Goal: Task Accomplishment & Management: Manage account settings

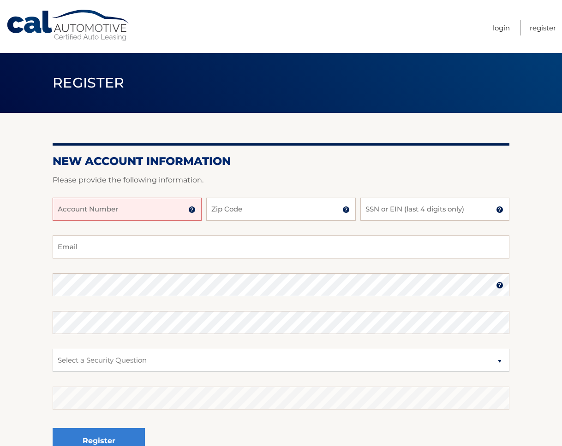
click at [141, 214] on input "Account Number" at bounding box center [127, 209] width 149 height 23
click at [191, 213] on img at bounding box center [191, 209] width 7 height 7
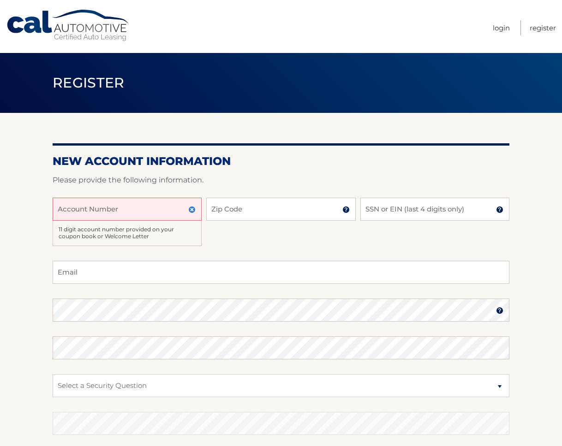
click at [149, 216] on input "Account Number" at bounding box center [127, 209] width 149 height 23
type input "44456007231"
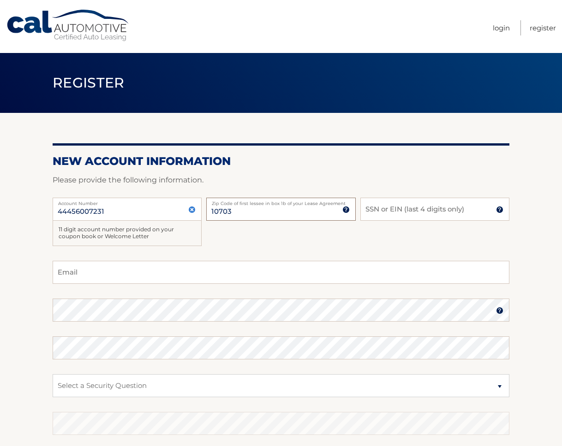
type input "10703"
type input "2340"
type input "chloeu422@gmail.com"
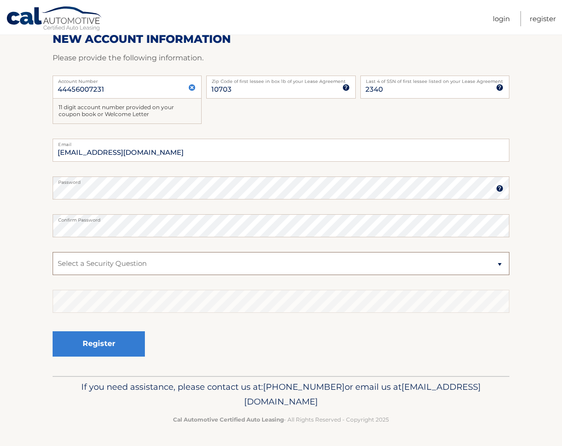
scroll to position [132, 0]
click at [196, 260] on select "Select a Security Question What was the name of your elementary school? What is…" at bounding box center [281, 263] width 456 height 23
select select "1"
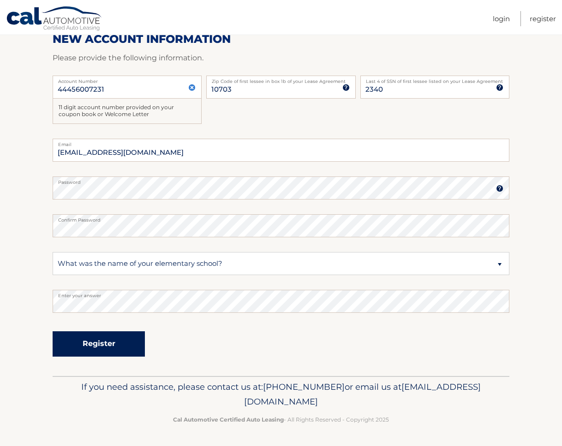
click at [73, 353] on button "Register" at bounding box center [99, 344] width 92 height 25
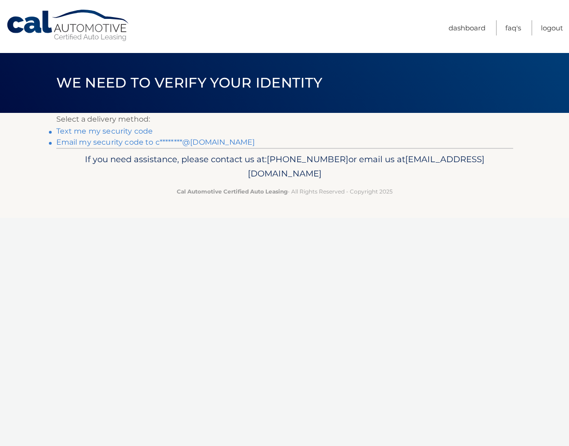
click at [153, 134] on link "Text me my security code" at bounding box center [104, 131] width 97 height 9
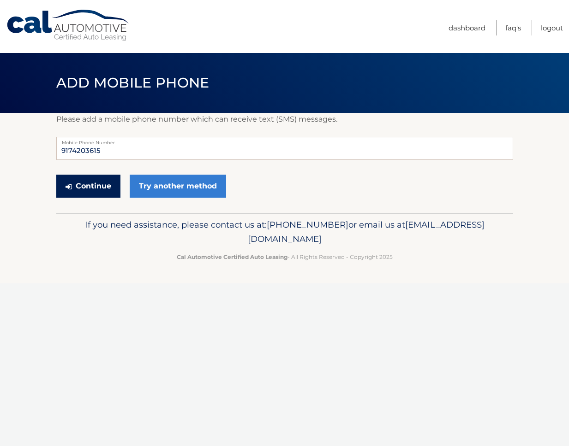
click at [100, 191] on button "Continue" at bounding box center [88, 186] width 64 height 23
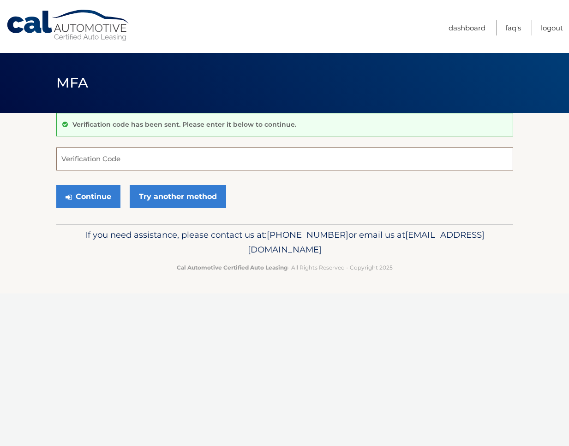
click at [139, 166] on input "Verification Code" at bounding box center [284, 159] width 456 height 23
type input "592675"
click at [78, 201] on button "Continue" at bounding box center [88, 196] width 64 height 23
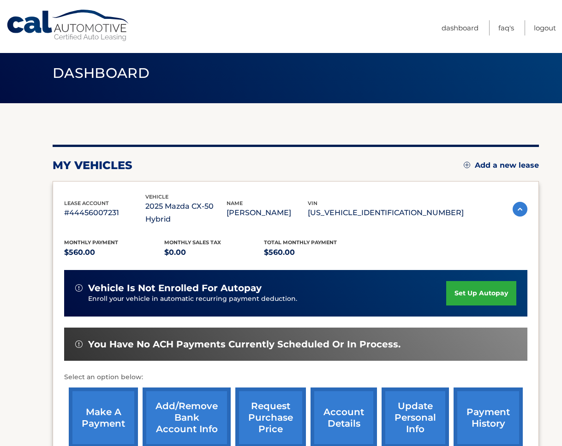
scroll to position [15, 0]
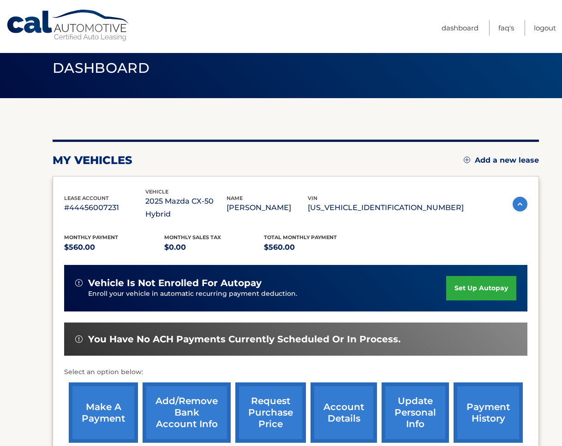
click at [467, 278] on link "set up autopay" at bounding box center [481, 288] width 70 height 24
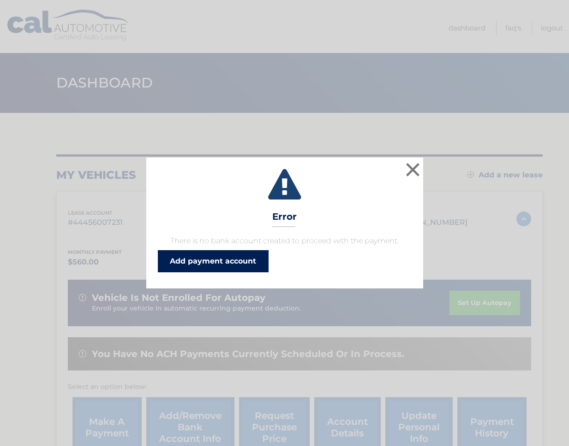
click at [261, 268] on link "Add payment account" at bounding box center [213, 261] width 111 height 22
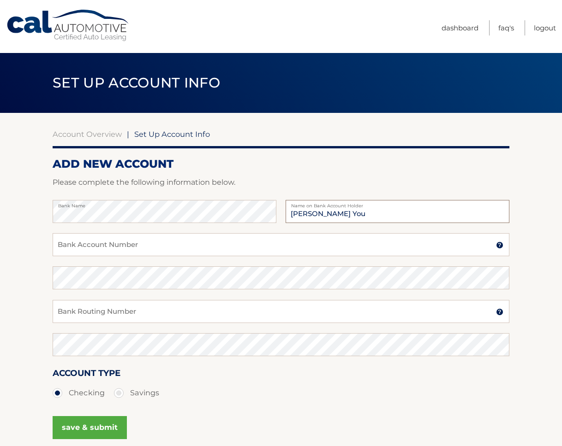
type input "[PERSON_NAME] You"
click at [179, 253] on input "Bank Account Number" at bounding box center [281, 244] width 456 height 23
type input "907715676"
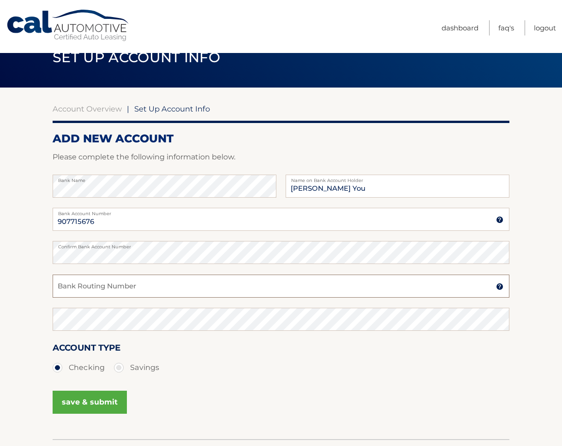
click at [200, 296] on input "Bank Routing Number" at bounding box center [281, 286] width 456 height 23
type input "021000021"
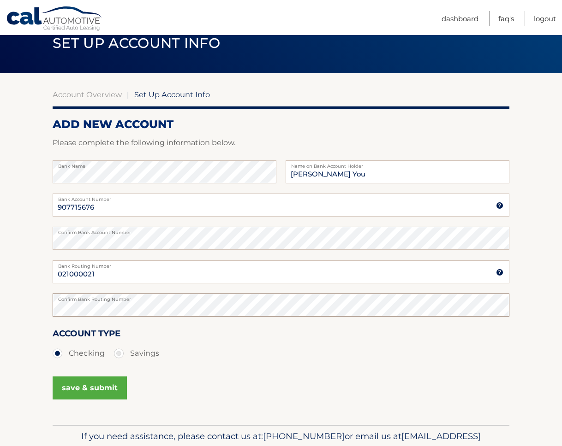
scroll to position [41, 0]
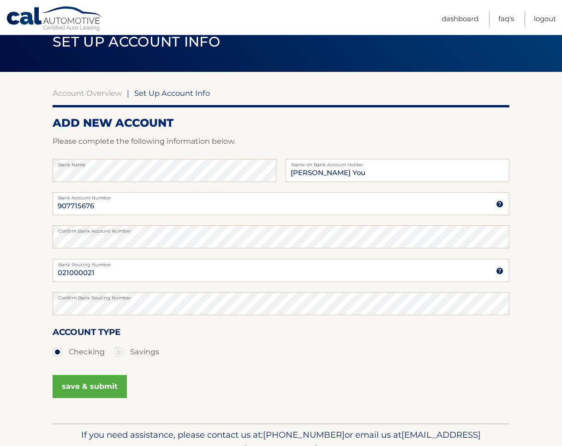
click at [89, 398] on button "save & submit" at bounding box center [90, 386] width 74 height 23
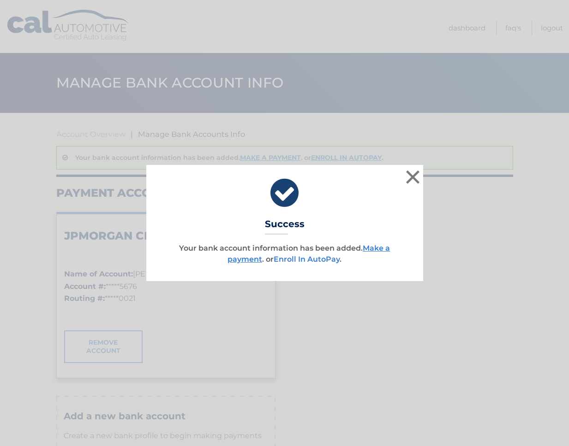
click at [321, 264] on link "Enroll In AutoPay" at bounding box center [306, 259] width 66 height 9
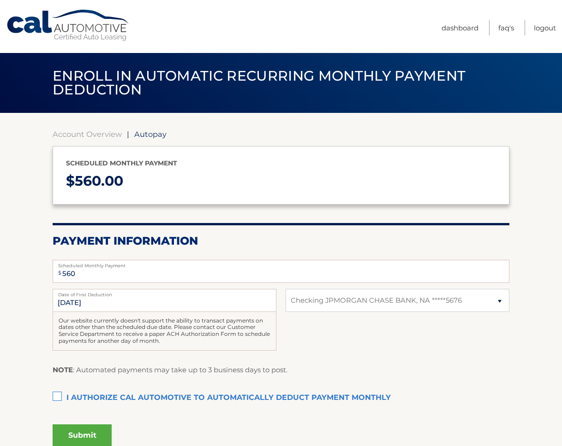
select select "ZGI3MzA0ZTQtMTM1ZS00MTA3LTgyZDQtZjZlNTQ4MTY3ZjFi"
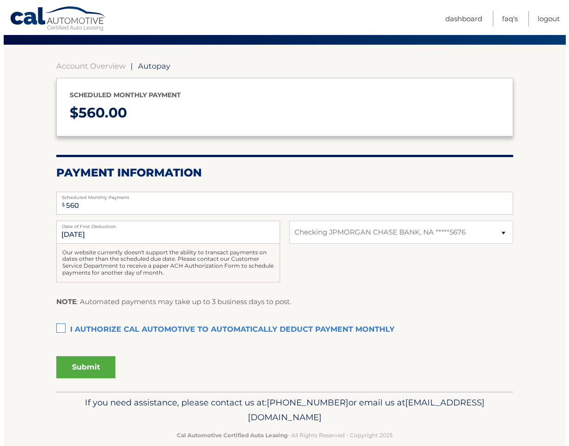
scroll to position [68, 0]
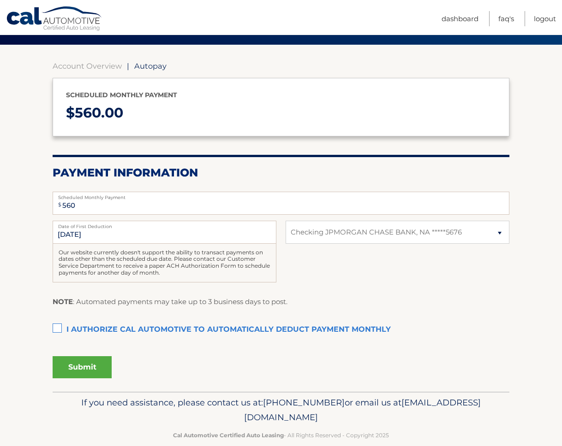
click at [60, 339] on label "I authorize cal automotive to automatically deduct payment monthly This checkbo…" at bounding box center [281, 330] width 456 height 18
click at [0, 0] on input "I authorize cal automotive to automatically deduct payment monthly This checkbo…" at bounding box center [0, 0] width 0 height 0
click at [87, 379] on button "Submit" at bounding box center [82, 367] width 59 height 22
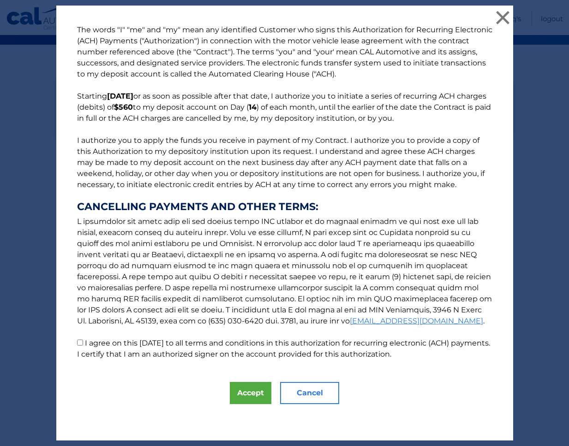
scroll to position [189, 0]
click at [237, 391] on button "Accept" at bounding box center [250, 393] width 41 height 22
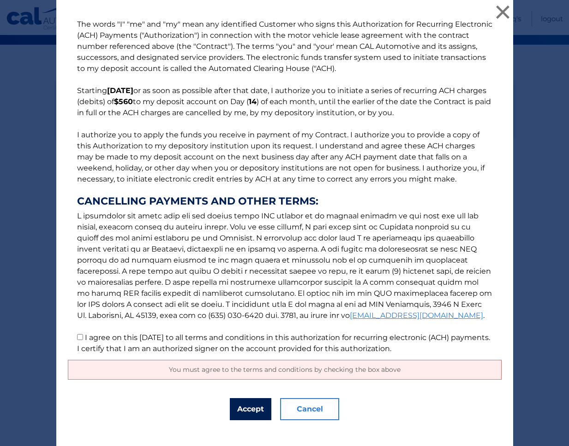
scroll to position [212, 0]
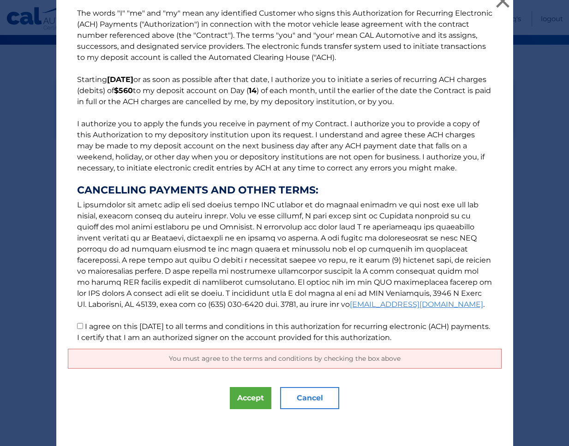
click at [79, 303] on p "The words "I" "me" and "my" mean any identified Customer who signs this Authori…" at bounding box center [284, 176] width 433 height 336
click at [70, 300] on p "The words "I" "me" and "my" mean any identified Customer who signs this Authori…" at bounding box center [284, 176] width 433 height 336
click at [77, 323] on input "I agree on this 09/14/2025 to all terms and conditions in this authorization fo…" at bounding box center [80, 326] width 6 height 6
checkbox input "true"
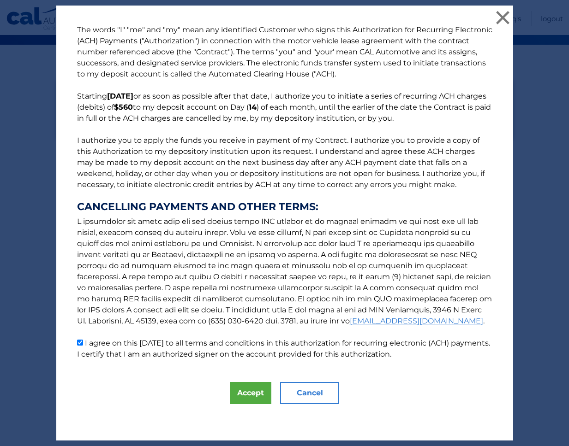
scroll to position [189, 0]
click at [230, 390] on button "Accept" at bounding box center [250, 393] width 41 height 22
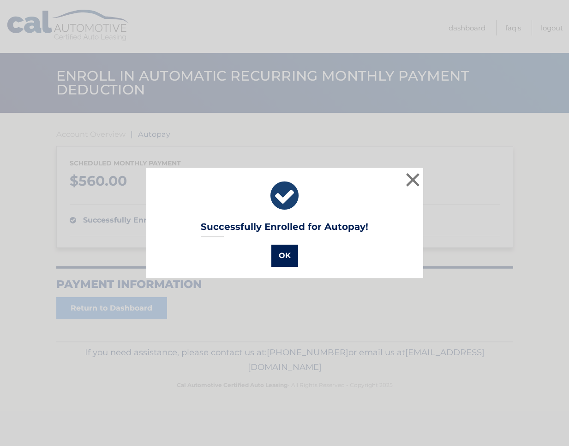
click at [285, 261] on button "OK" at bounding box center [284, 256] width 27 height 22
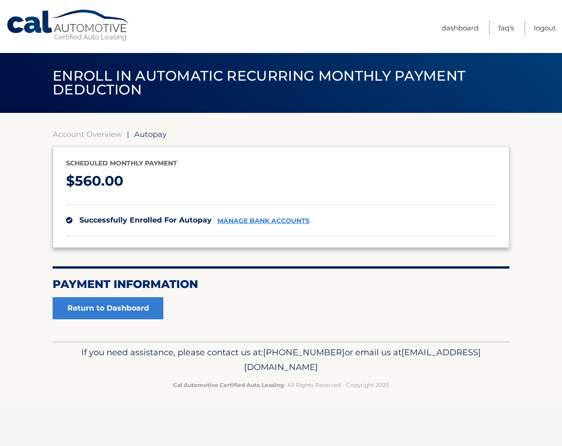
scroll to position [6, 0]
click at [133, 320] on link "Return to Dashboard" at bounding box center [108, 308] width 111 height 22
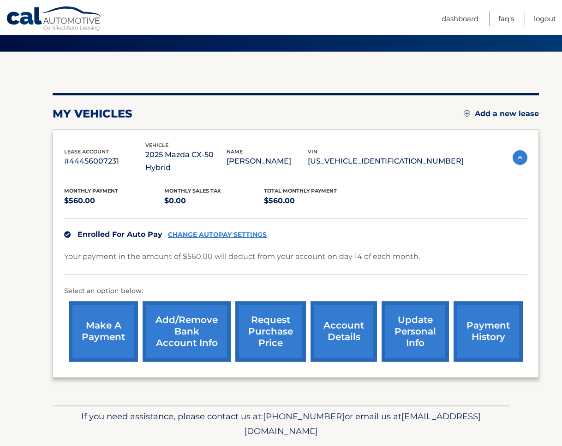
scroll to position [83, 0]
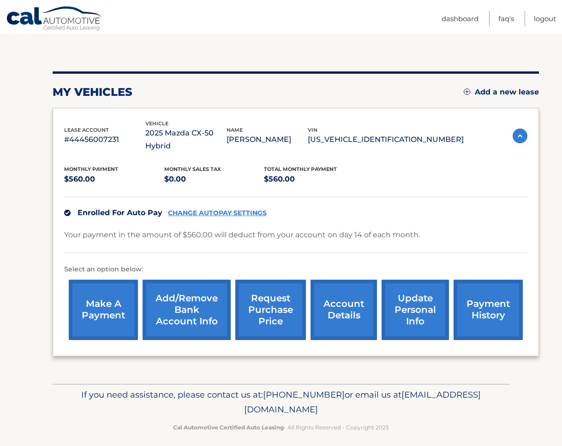
click at [123, 308] on link "make a payment" at bounding box center [103, 310] width 69 height 60
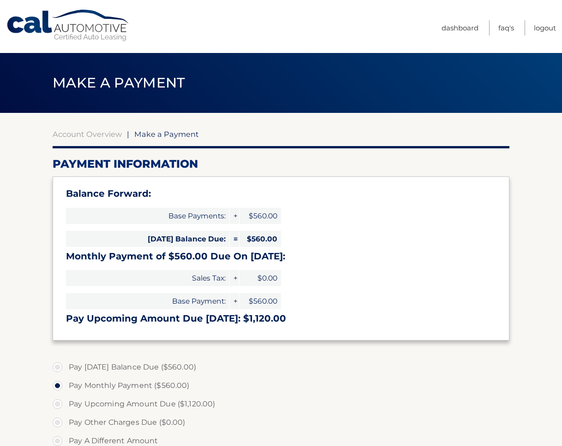
select select "ZGI3MzA0ZTQtMTM1ZS00MTA3LTgyZDQtZjZlNTQ4MTY3ZjFi"
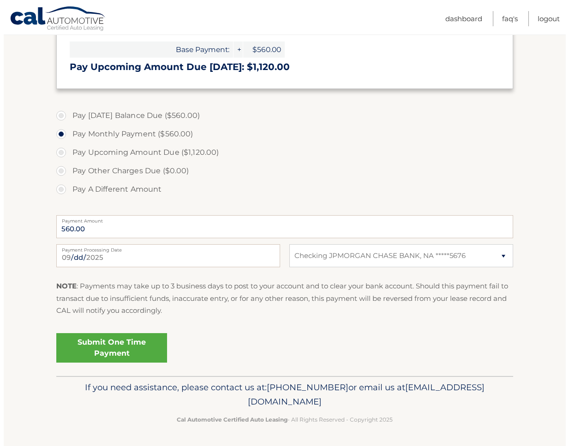
scroll to position [266, 0]
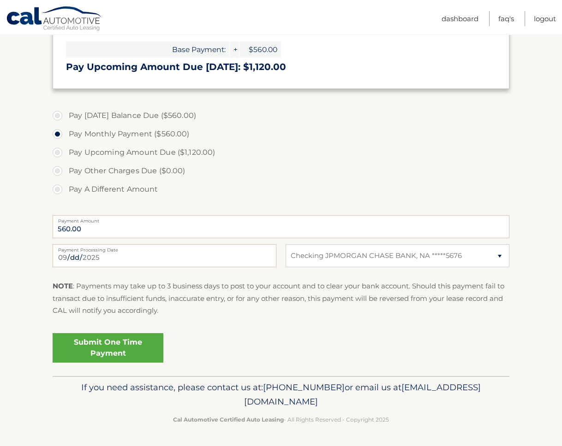
click at [128, 363] on link "Submit One Time Payment" at bounding box center [108, 348] width 111 height 30
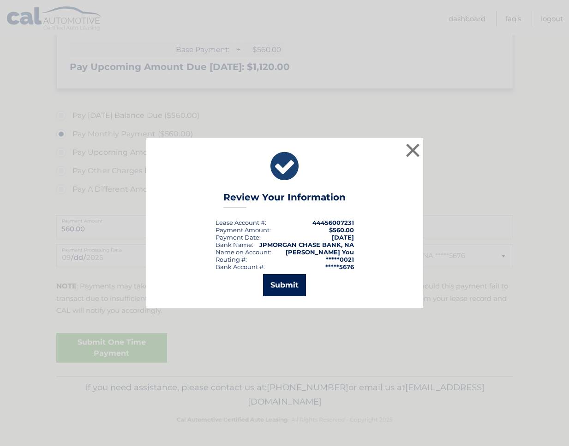
click at [277, 293] on button "Submit" at bounding box center [284, 285] width 43 height 22
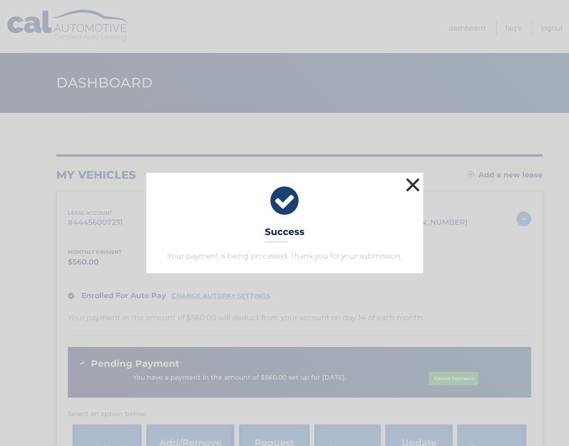
click at [407, 176] on button "×" at bounding box center [412, 185] width 18 height 18
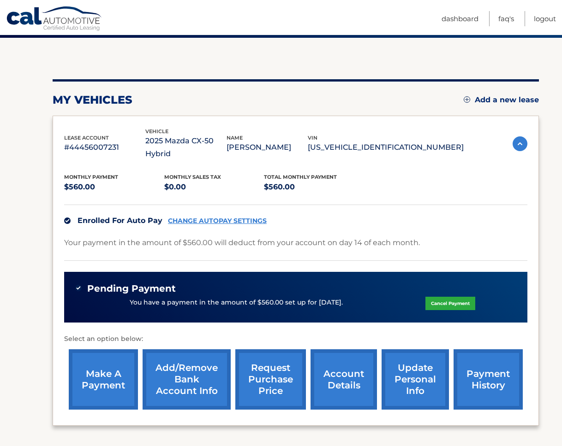
scroll to position [108, 0]
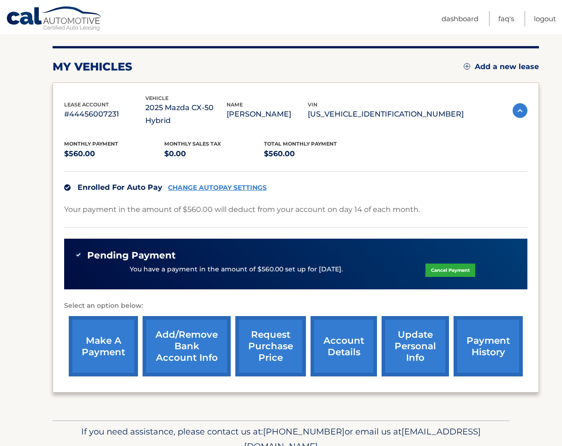
click at [487, 323] on link "payment history" at bounding box center [487, 346] width 69 height 60
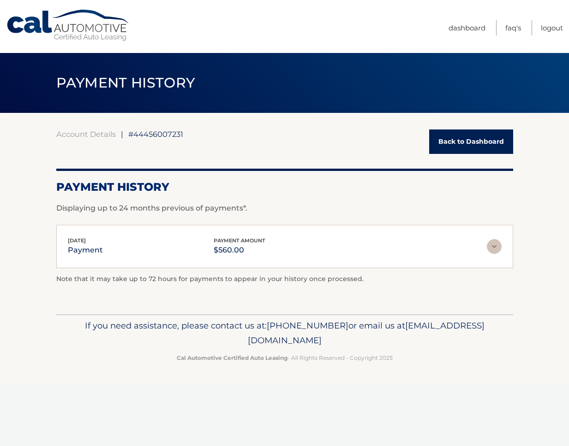
click at [492, 249] on img at bounding box center [493, 246] width 15 height 15
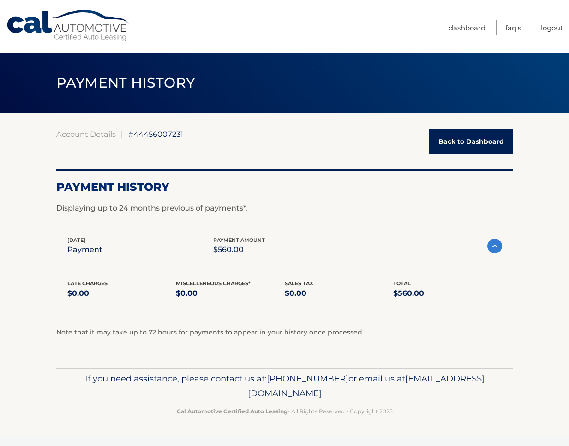
click at [105, 29] on link "Cal Automotive" at bounding box center [68, 25] width 124 height 33
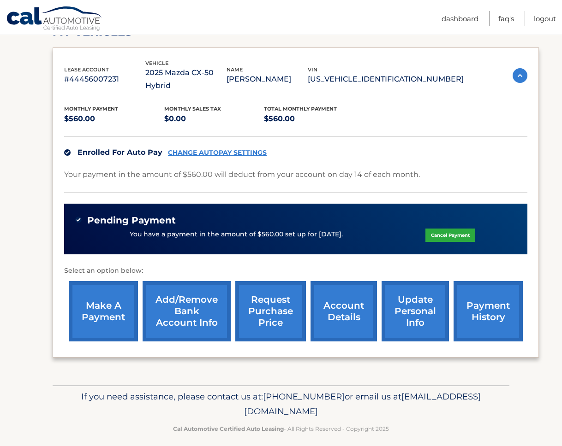
scroll to position [147, 0]
